Goal: Transaction & Acquisition: Purchase product/service

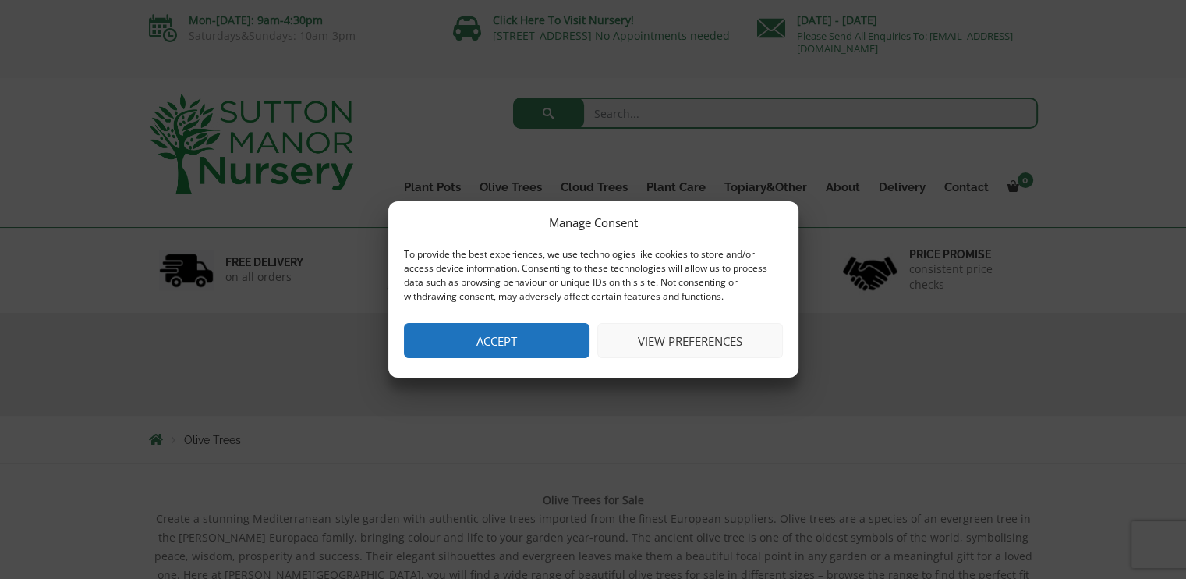
click at [517, 328] on button "Accept" at bounding box center [497, 340] width 186 height 35
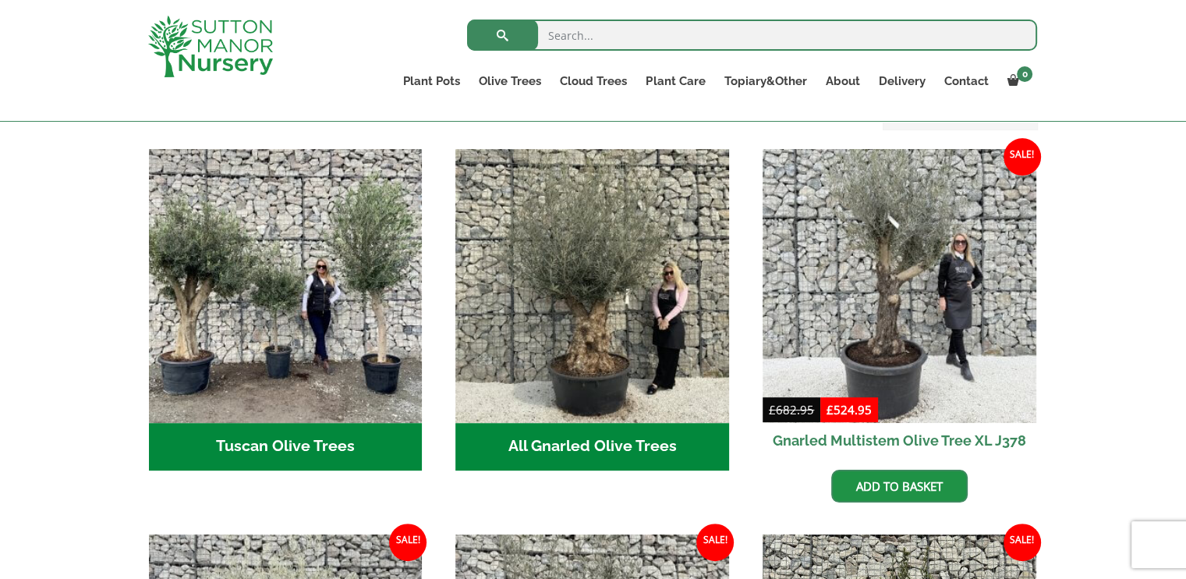
scroll to position [582, 0]
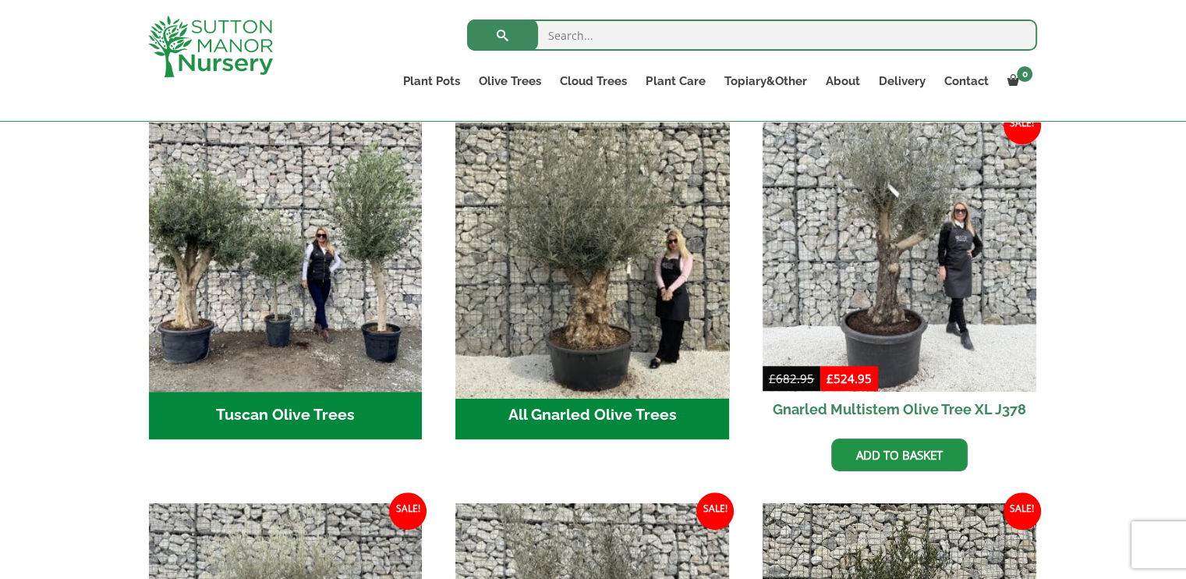
click at [670, 252] on img "Visit product category All Gnarled Olive Trees" at bounding box center [592, 254] width 287 height 287
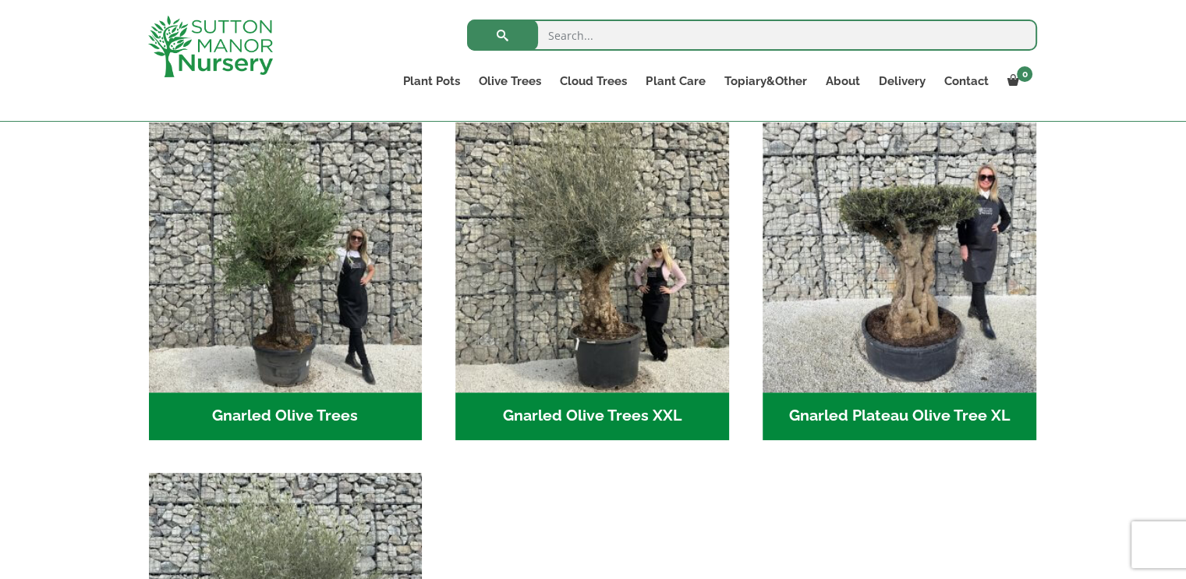
scroll to position [343, 0]
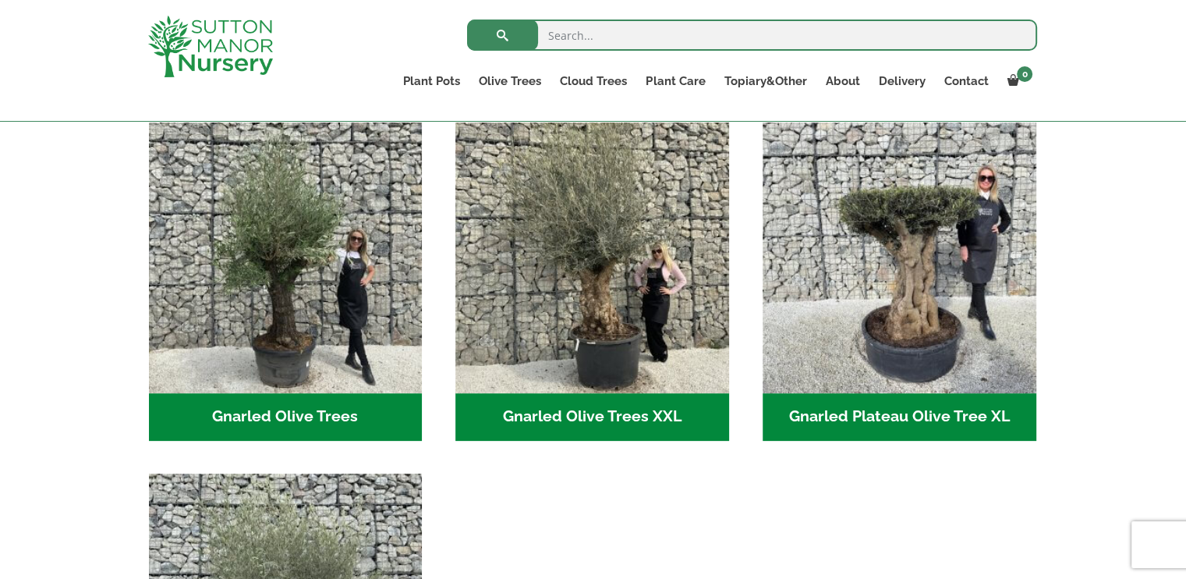
click at [670, 252] on img "Visit product category Gnarled Olive Trees XXL" at bounding box center [592, 256] width 274 height 274
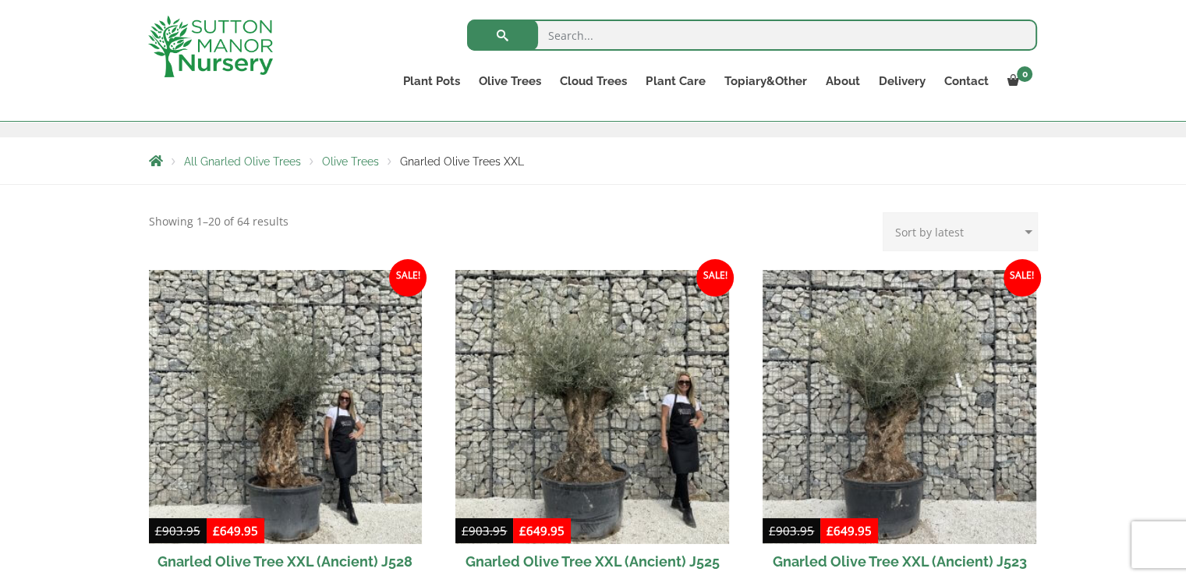
scroll to position [218, 0]
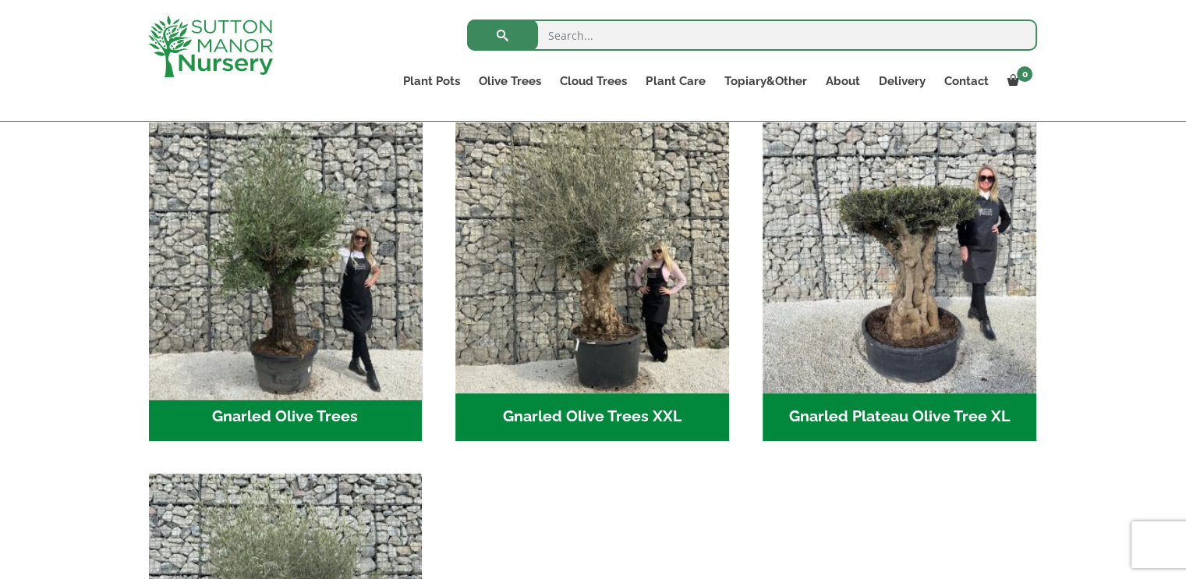
scroll to position [371, 0]
click at [280, 240] on img "Visit product category Gnarled Olive Trees" at bounding box center [285, 255] width 287 height 287
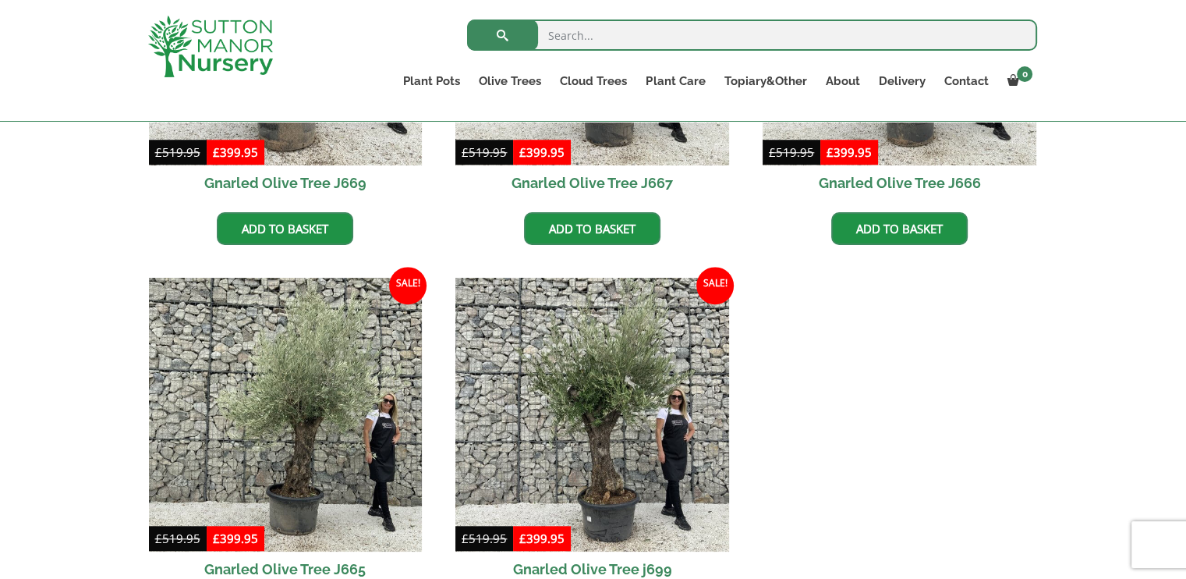
scroll to position [1404, 0]
